Goal: Task Accomplishment & Management: Complete application form

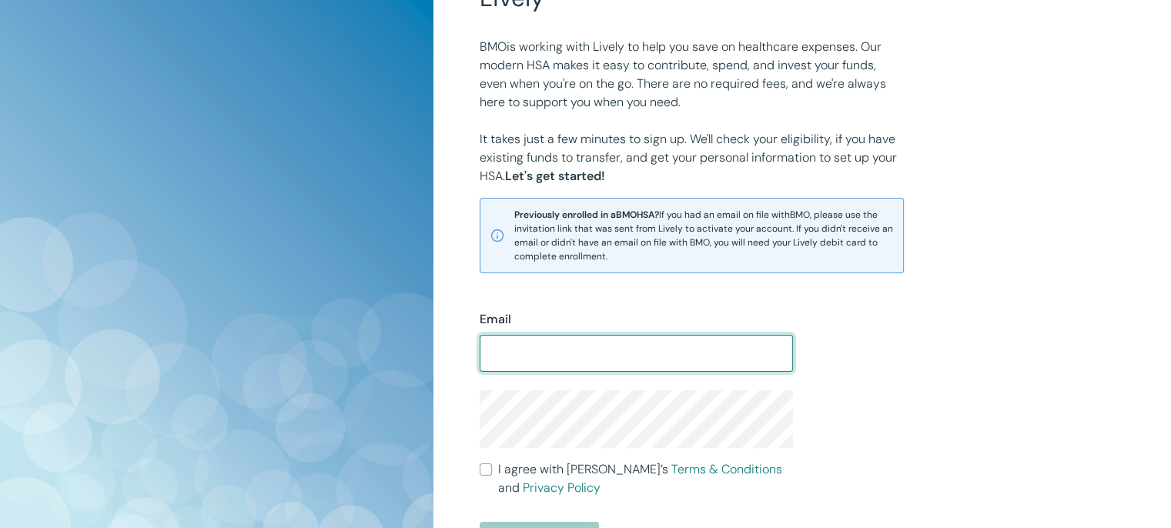
scroll to position [257, 0]
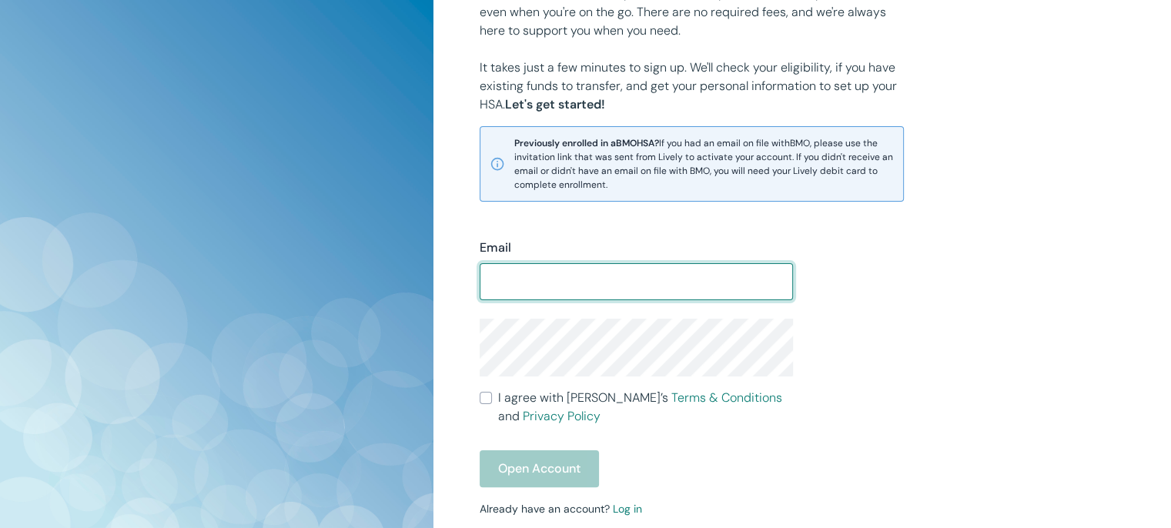
click at [549, 279] on input "Email" at bounding box center [636, 281] width 313 height 31
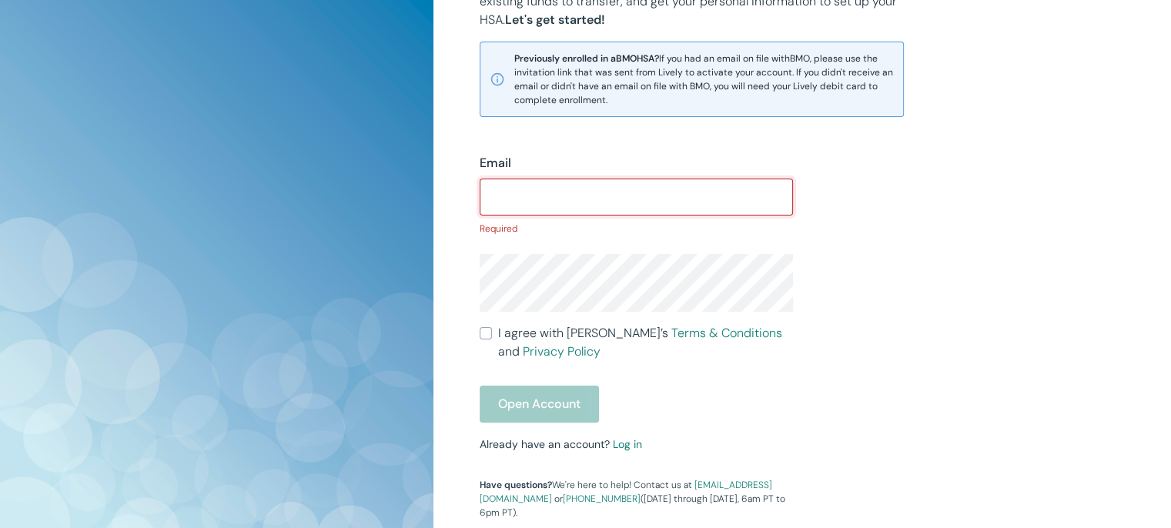
scroll to position [385, 0]
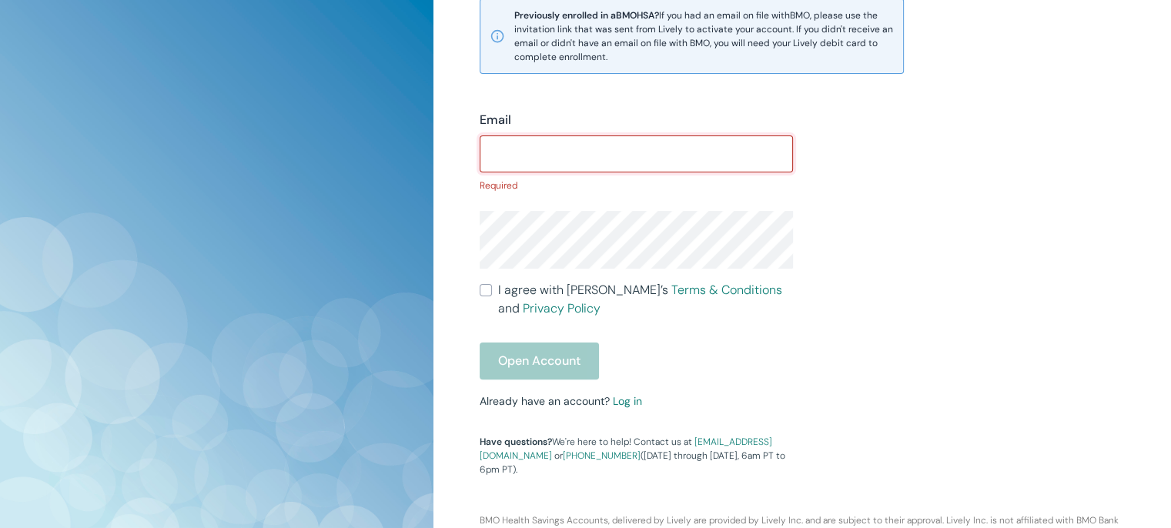
click at [533, 154] on input "Email" at bounding box center [636, 154] width 313 height 31
click at [537, 366] on div "Open Account" at bounding box center [636, 361] width 313 height 37
click at [536, 149] on input "Email" at bounding box center [636, 154] width 313 height 31
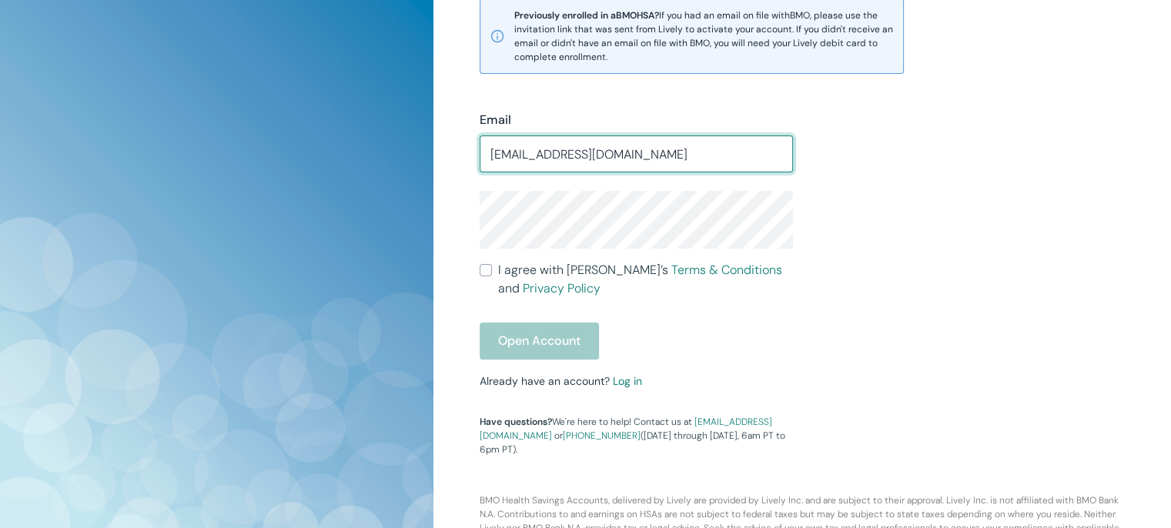
type input "[EMAIL_ADDRESS][DOMAIN_NAME]"
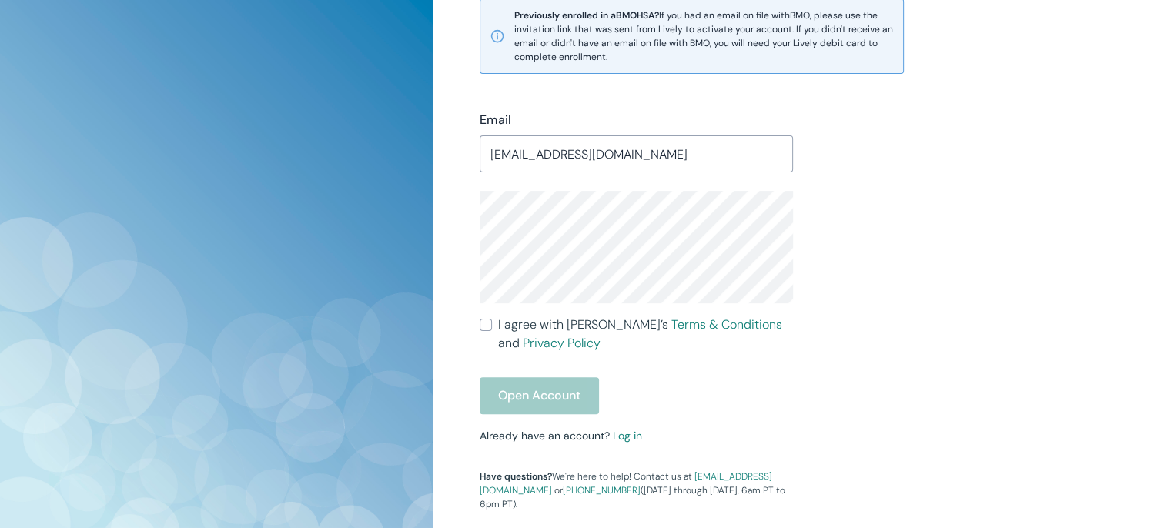
click at [486, 330] on input "I agree with Lively’s Terms & Conditions and Privacy Policy" at bounding box center [486, 325] width 12 height 12
checkbox input "true"
click at [528, 400] on button "Open Account" at bounding box center [539, 395] width 119 height 37
